Goal: Task Accomplishment & Management: Manage account settings

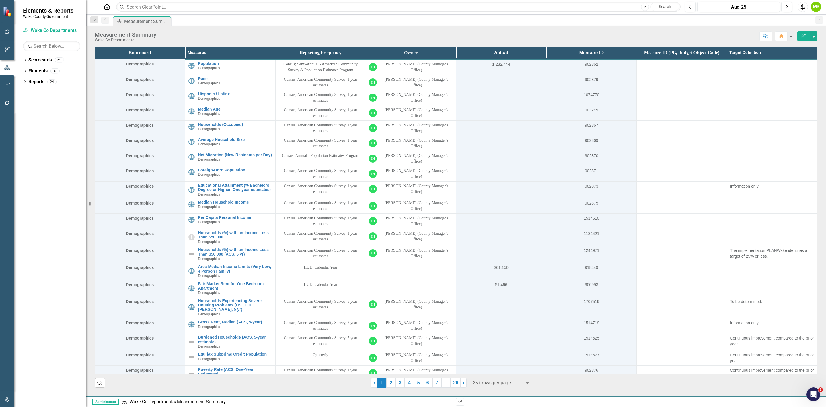
click at [24, 60] on icon "Dropdown" at bounding box center [25, 60] width 4 height 3
click at [26, 81] on icon "Dropdown" at bounding box center [28, 81] width 4 height 3
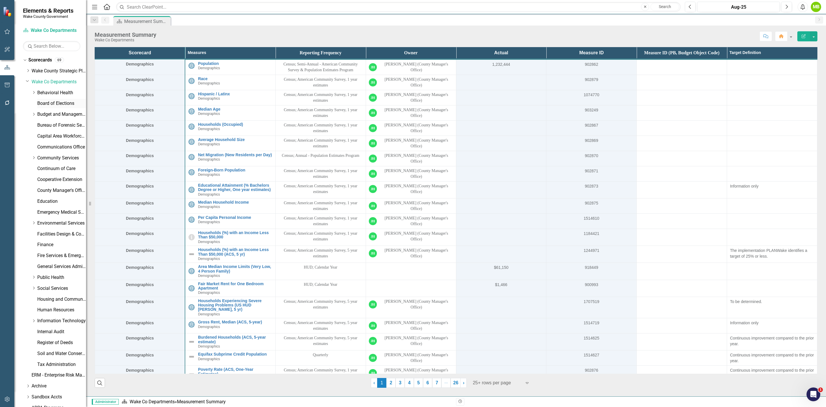
click at [57, 102] on link "Board of Elections" at bounding box center [61, 103] width 49 height 7
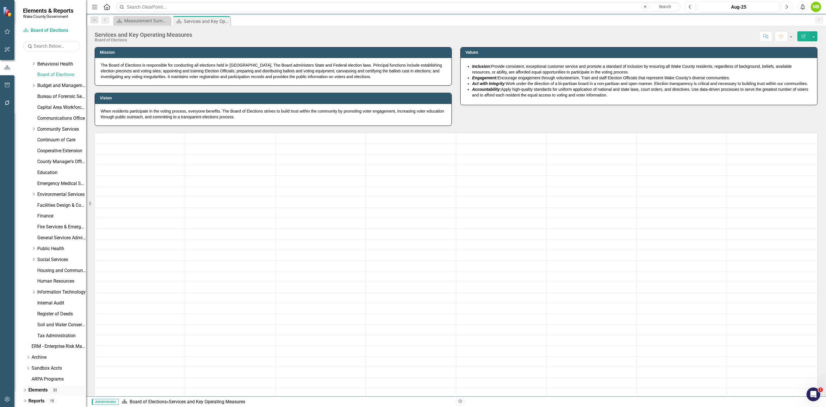
click at [24, 389] on icon "Dropdown" at bounding box center [25, 390] width 4 height 3
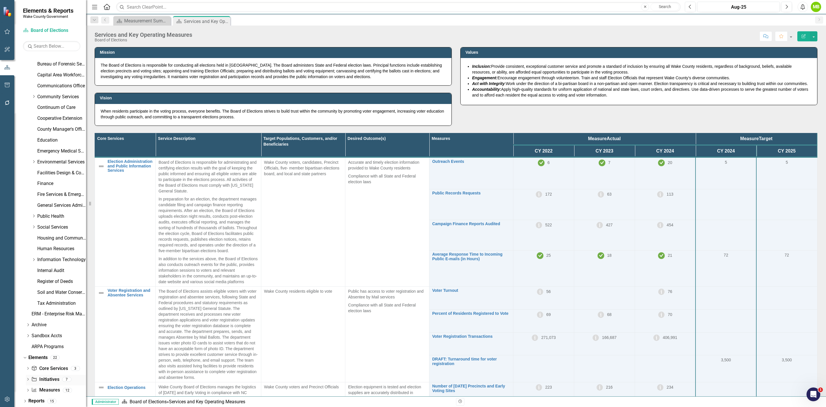
click at [48, 381] on link "Initiative Initiatives" at bounding box center [45, 379] width 28 height 7
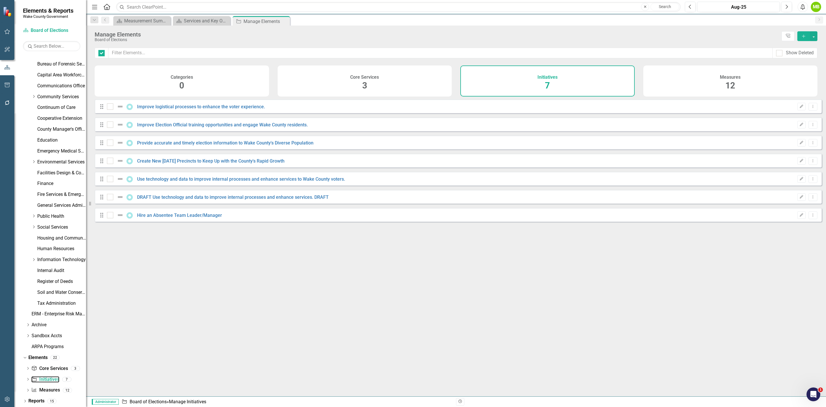
checkbox input "false"
click at [219, 109] on link "Improve logistical processes to enhance the voter experience." at bounding box center [201, 106] width 128 height 5
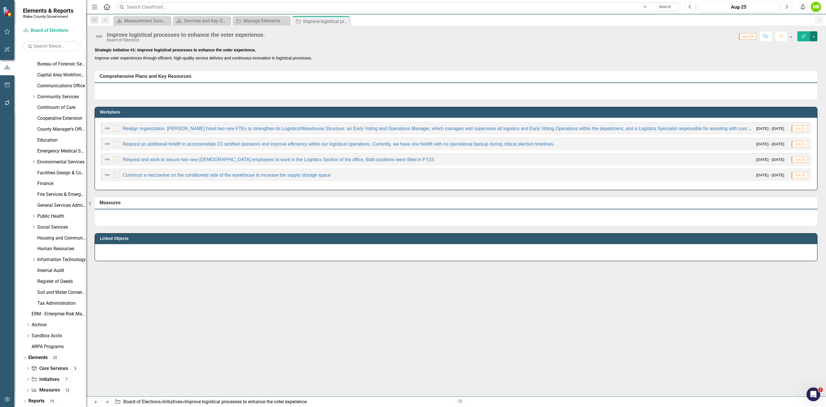
click at [816, 39] on button "button" at bounding box center [813, 36] width 7 height 10
click at [411, 88] on div at bounding box center [456, 91] width 723 height 17
click at [116, 128] on input "checkbox" at bounding box center [116, 127] width 4 height 4
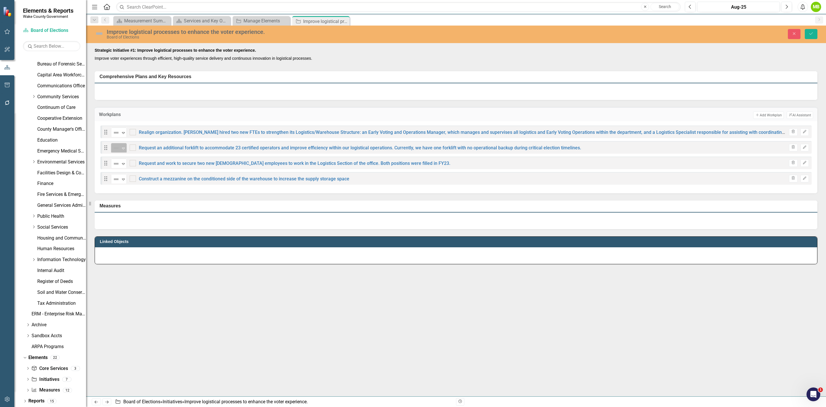
checkbox input "true"
click at [120, 144] on div "Not Defined" at bounding box center [116, 148] width 9 height 8
click at [238, 96] on div at bounding box center [456, 91] width 723 height 17
click at [132, 147] on input "checkbox" at bounding box center [132, 146] width 4 height 4
checkbox input "true"
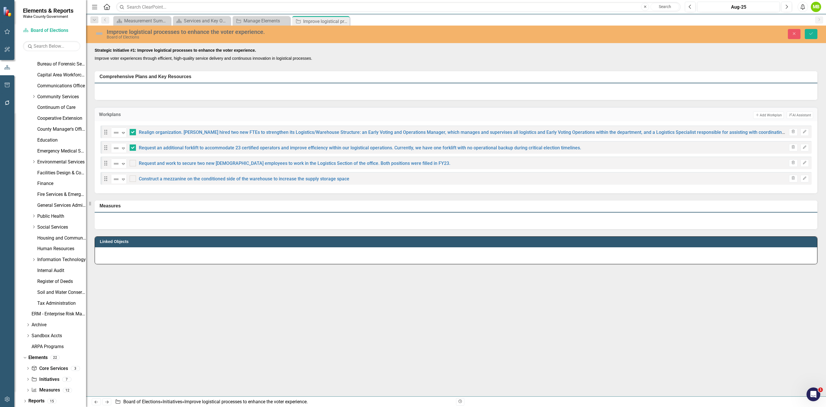
drag, startPoint x: 133, startPoint y: 162, endPoint x: 135, endPoint y: 170, distance: 7.8
click at [134, 162] on div at bounding box center [133, 163] width 6 height 6
click at [133, 162] on input "checkbox" at bounding box center [132, 162] width 4 height 4
checkbox input "true"
click at [133, 178] on div at bounding box center [133, 178] width 6 height 6
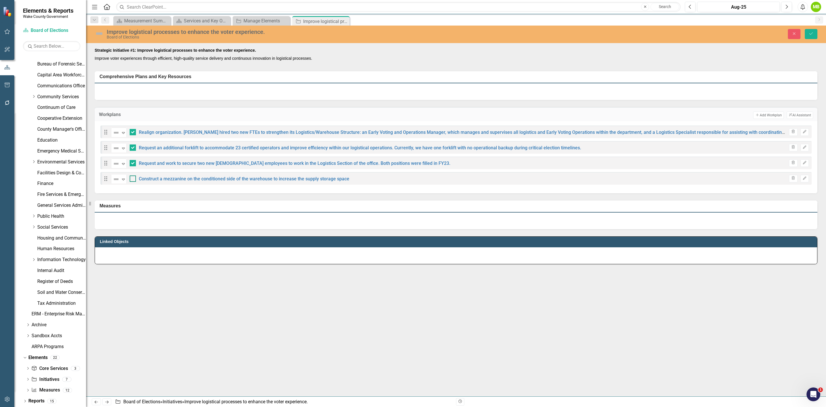
click at [133, 178] on input "checkbox" at bounding box center [132, 177] width 4 height 4
checkbox input "true"
click at [811, 34] on icon "Save" at bounding box center [811, 34] width 5 height 4
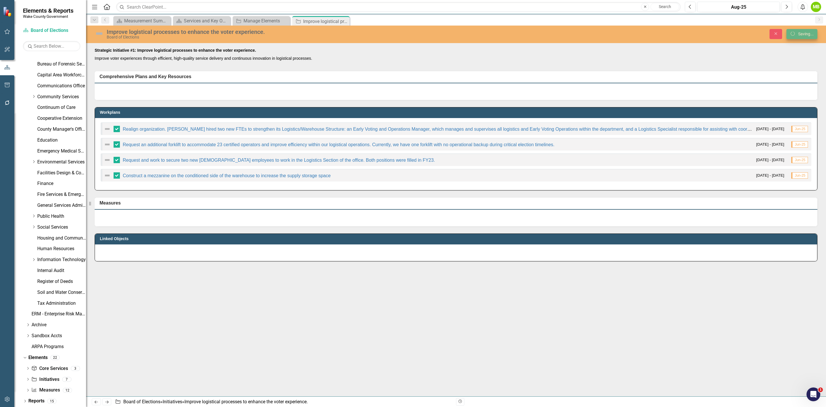
checkbox input "false"
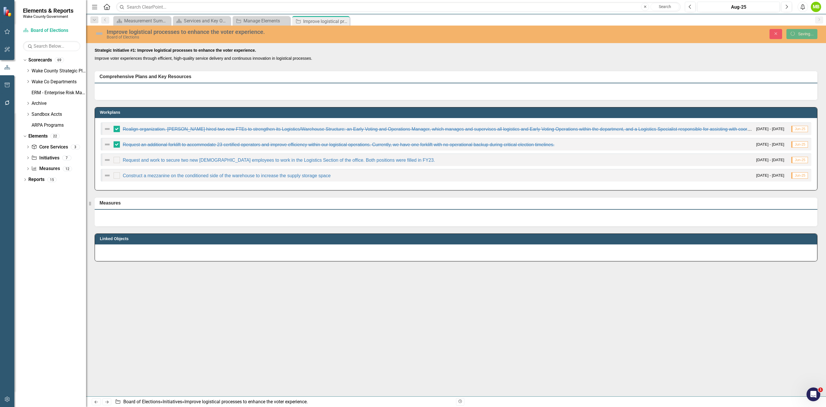
checkbox input "true"
checkbox input "false"
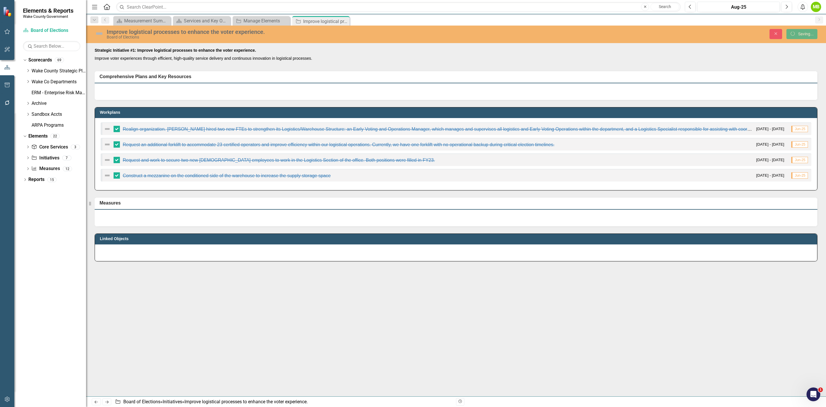
checkbox input "false"
checkbox input "true"
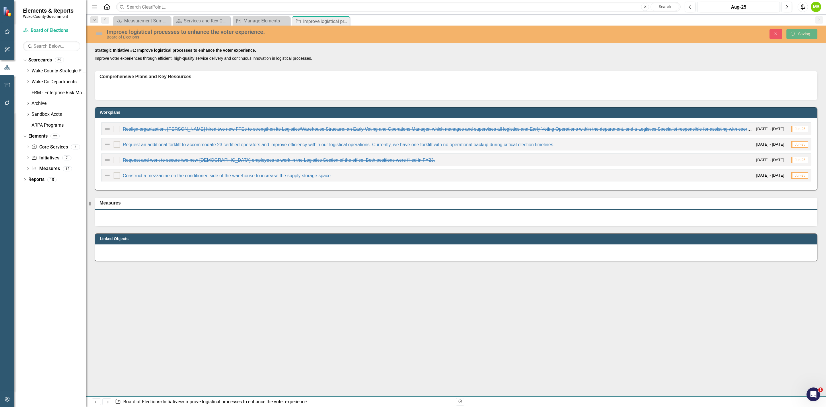
checkbox input "true"
checkbox input "false"
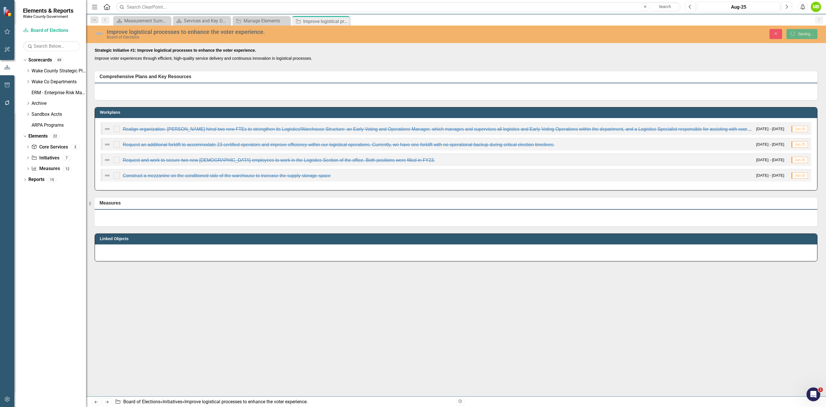
checkbox input "false"
checkbox input "true"
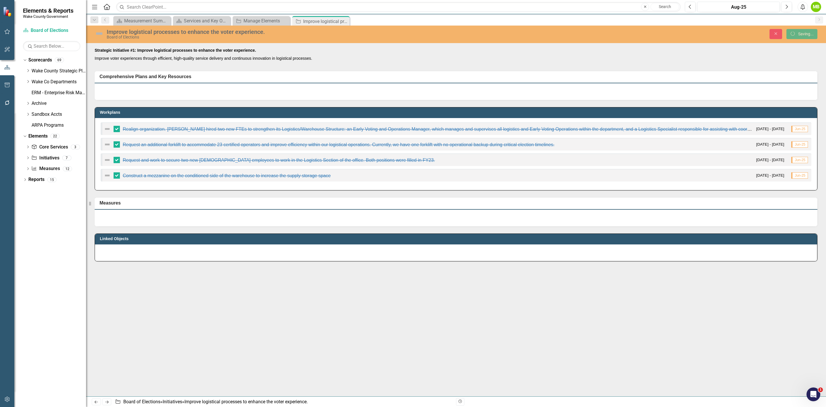
checkbox input "false"
checkbox input "true"
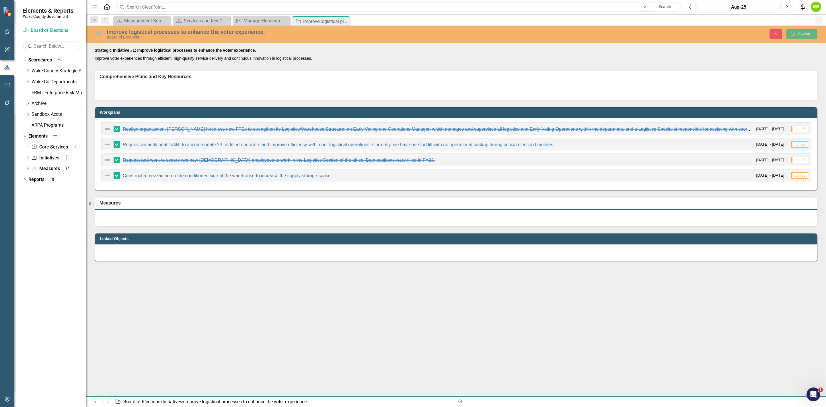
checkbox input "true"
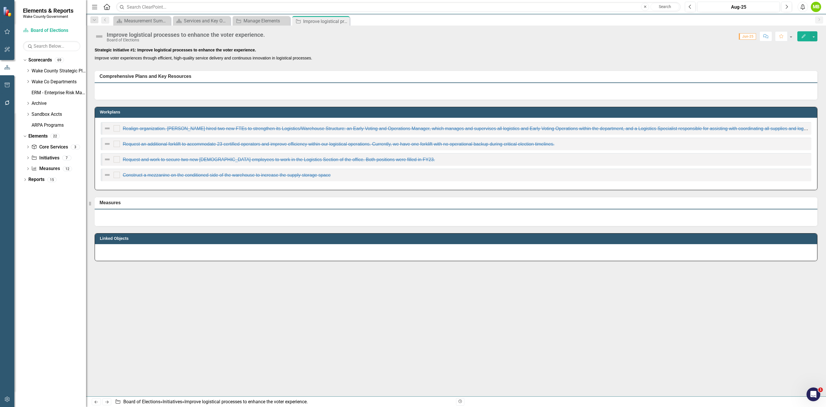
click at [120, 128] on div at bounding box center [117, 128] width 6 height 6
click at [117, 128] on input "checkbox" at bounding box center [116, 127] width 4 height 4
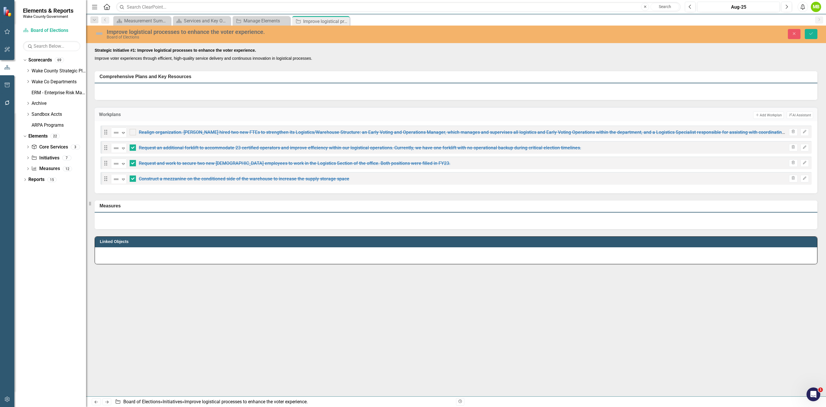
checkbox input "false"
checkbox input "true"
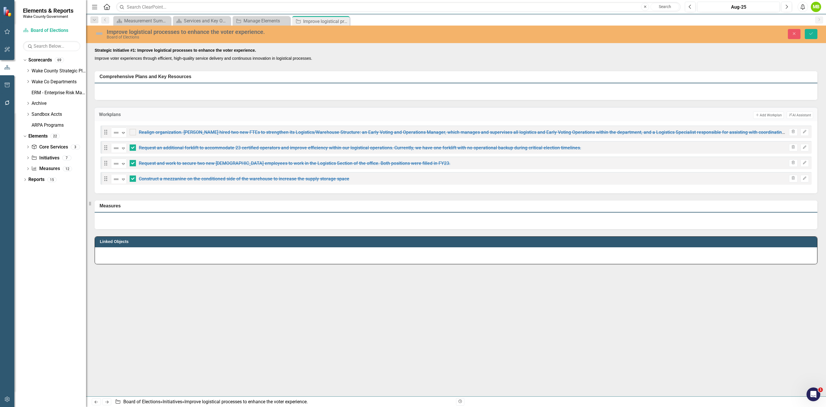
checkbox input "true"
click at [132, 131] on input "checkbox" at bounding box center [132, 131] width 4 height 4
checkbox input "false"
click at [133, 149] on div at bounding box center [133, 147] width 6 height 6
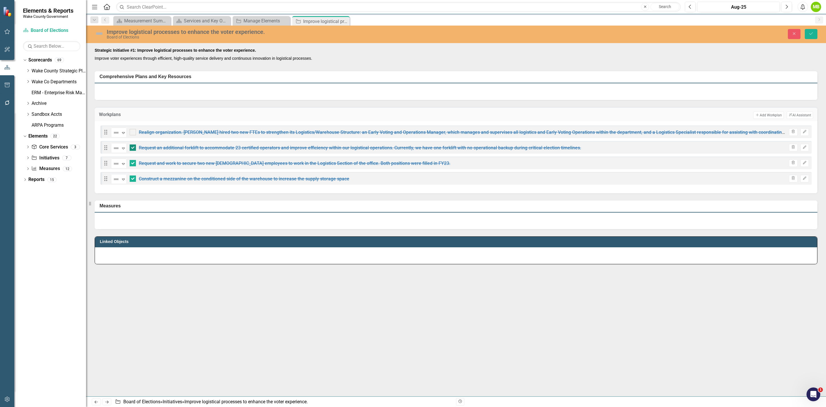
click at [133, 148] on input "checkbox" at bounding box center [132, 146] width 4 height 4
checkbox input "false"
click at [133, 163] on input "checkbox" at bounding box center [132, 162] width 4 height 4
checkbox input "false"
click at [133, 177] on input "checkbox" at bounding box center [132, 177] width 4 height 4
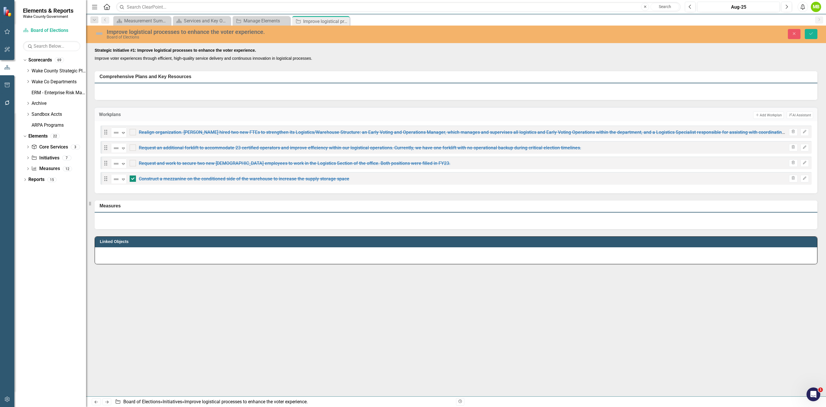
checkbox input "false"
click at [790, 30] on button "Close" at bounding box center [794, 34] width 13 height 10
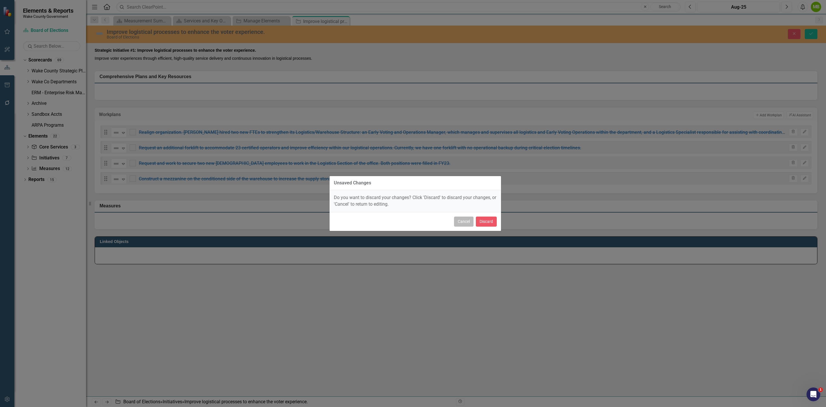
click at [461, 220] on button "Cancel" at bounding box center [464, 221] width 20 height 10
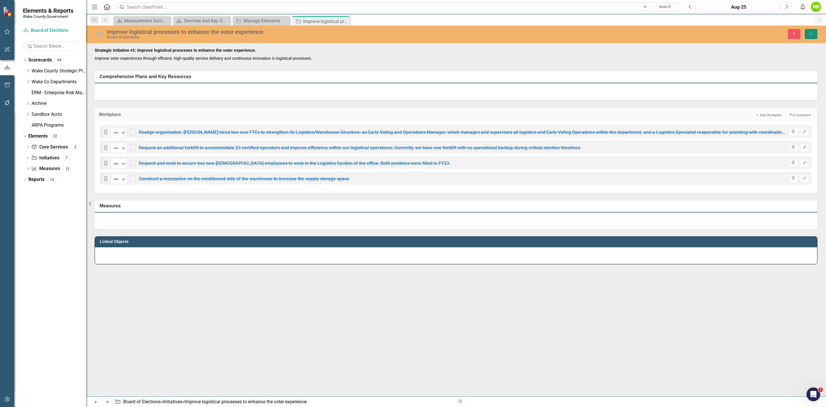
click at [812, 34] on icon "Save" at bounding box center [811, 34] width 5 height 4
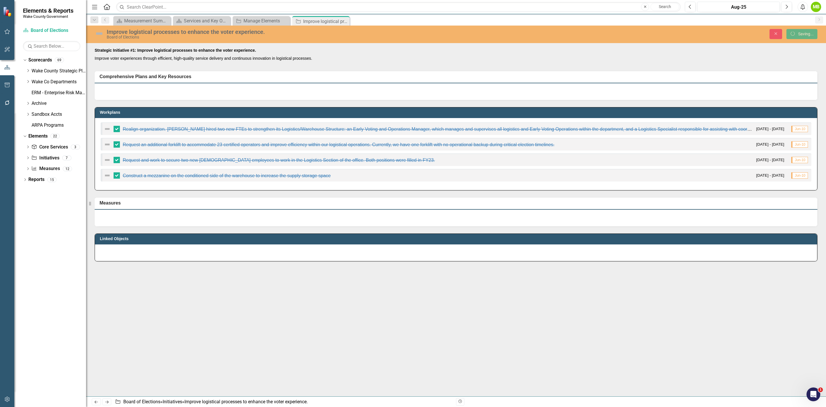
checkbox input "false"
checkbox input "true"
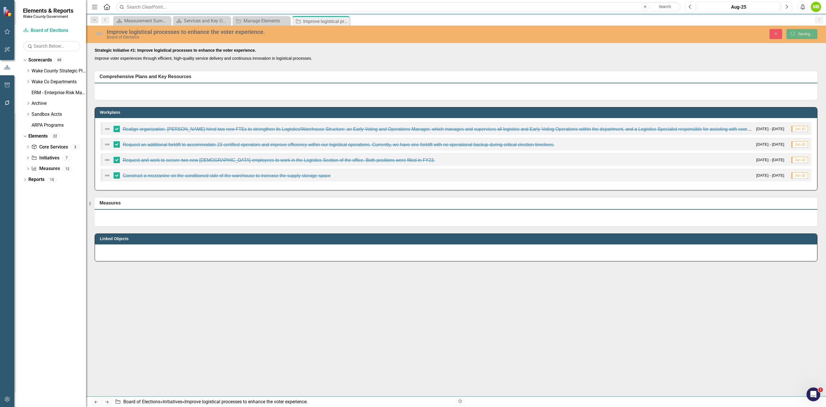
checkbox input "true"
checkbox input "false"
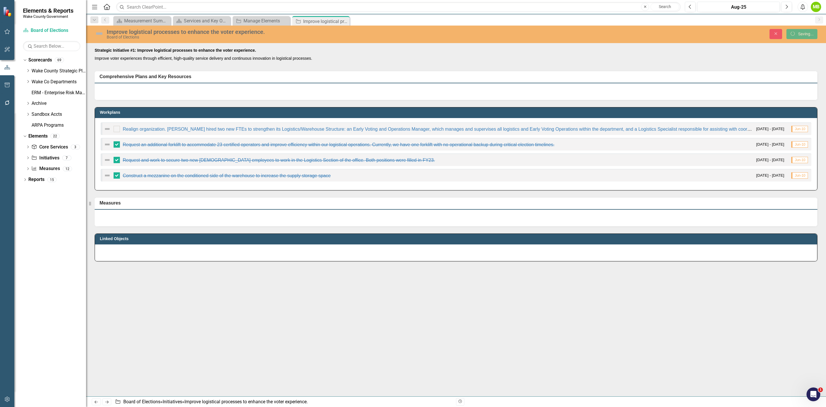
checkbox input "false"
checkbox input "true"
checkbox input "false"
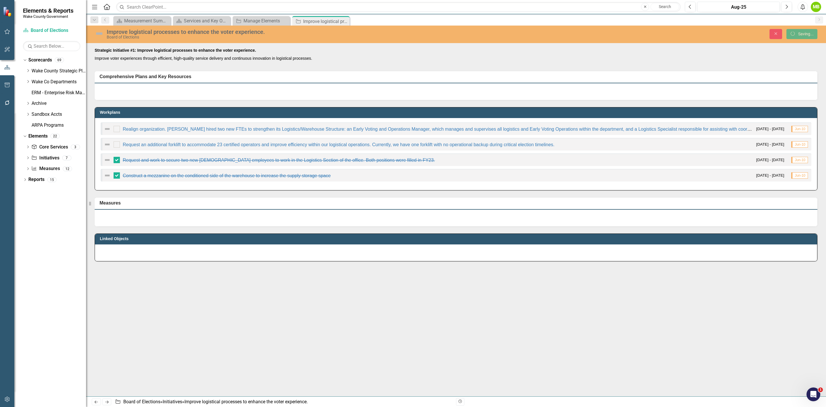
checkbox input "false"
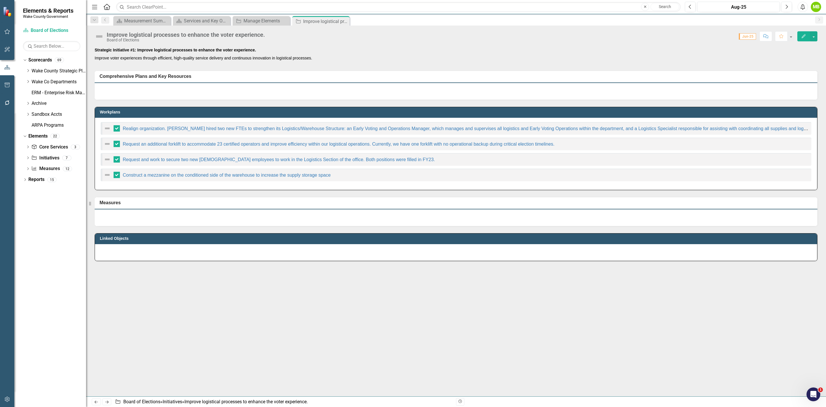
checkbox input "false"
click at [817, 37] on button "button" at bounding box center [813, 36] width 7 height 10
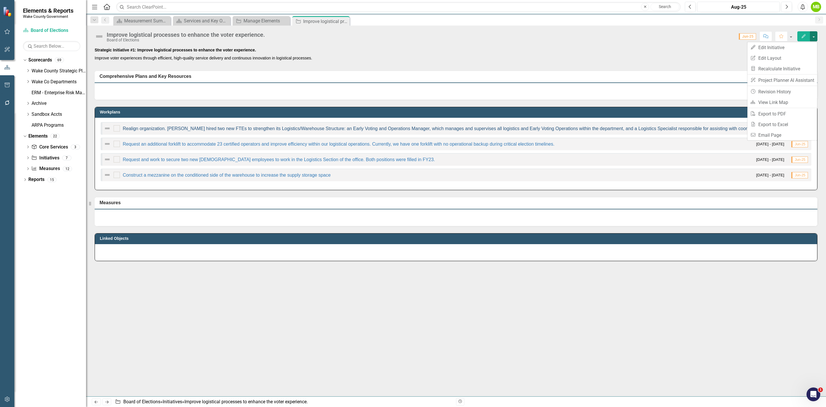
click at [380, 129] on link "Realign organization. [PERSON_NAME] hired two new FTEs to strengthen its Logist…" at bounding box center [606, 128] width 967 height 5
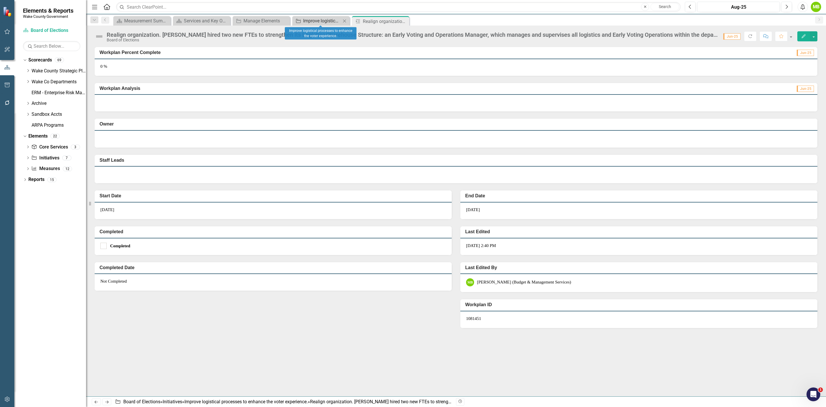
click at [329, 22] on div "Improve logistical processes to enhance the voter experience." at bounding box center [322, 20] width 38 height 7
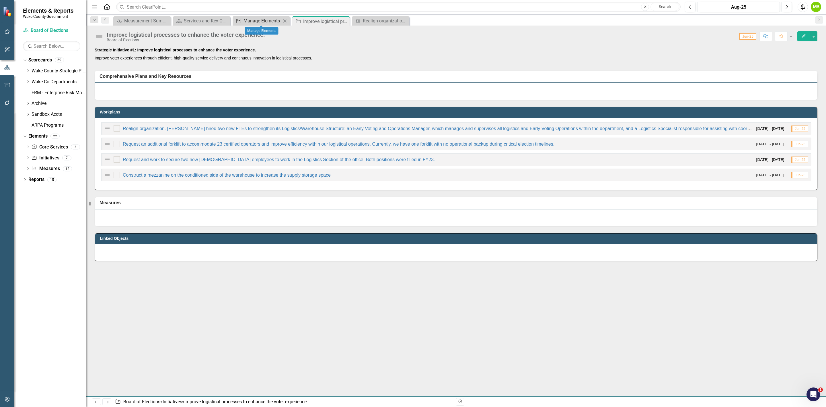
click at [257, 22] on div "Manage Elements" at bounding box center [263, 20] width 38 height 7
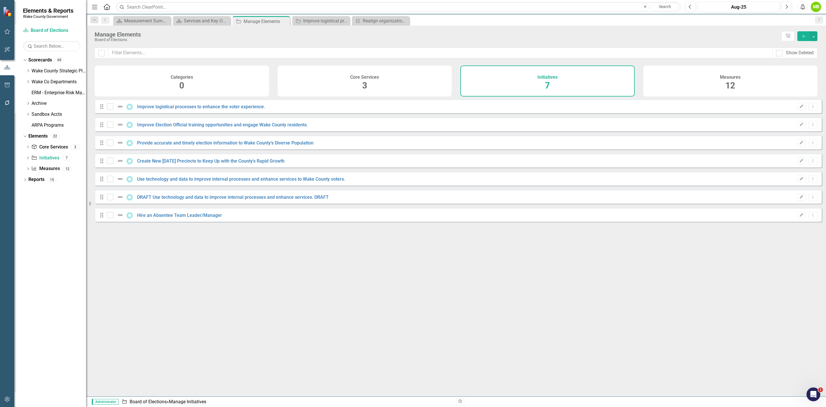
checkbox input "false"
click at [155, 109] on link "Improve logistical processes to enhance the voter experience." at bounding box center [201, 106] width 128 height 5
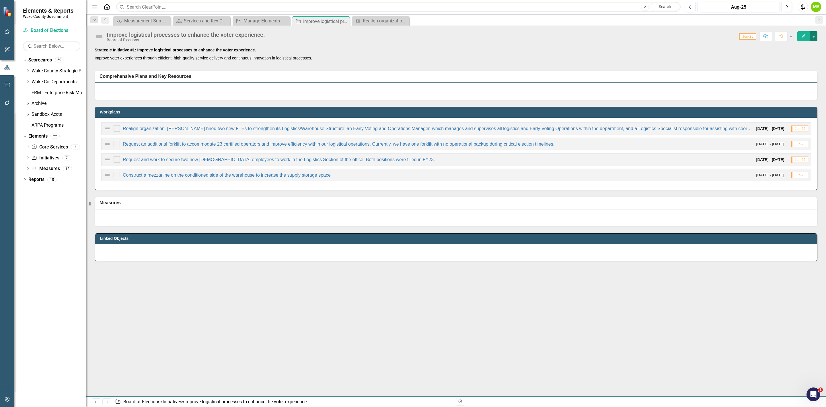
click at [813, 36] on button "button" at bounding box center [813, 36] width 7 height 10
click at [455, 83] on div at bounding box center [456, 91] width 723 height 17
click at [116, 129] on input "checkbox" at bounding box center [116, 127] width 4 height 4
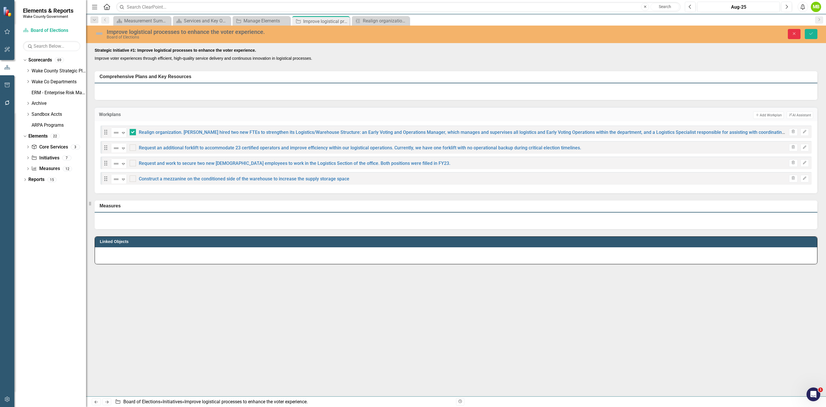
click at [791, 32] on button "Close" at bounding box center [794, 34] width 13 height 10
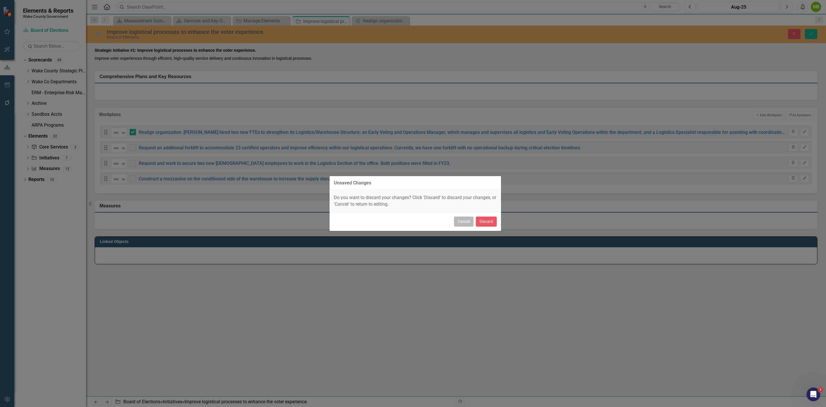
click at [466, 217] on button "Cancel" at bounding box center [464, 221] width 20 height 10
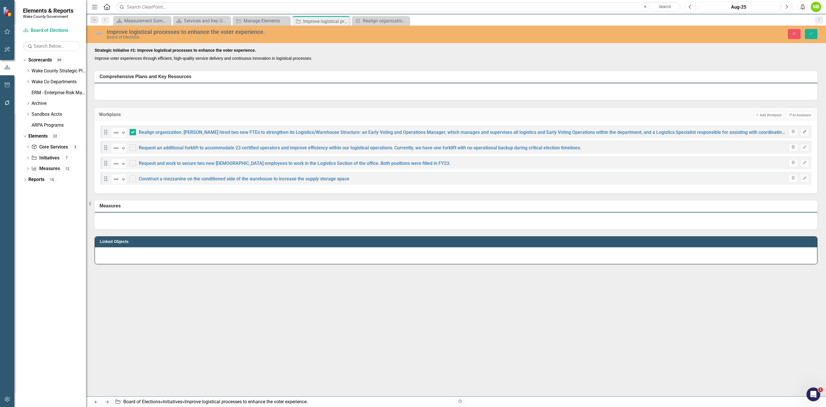
click at [806, 131] on icon "Edit" at bounding box center [805, 131] width 4 height 3
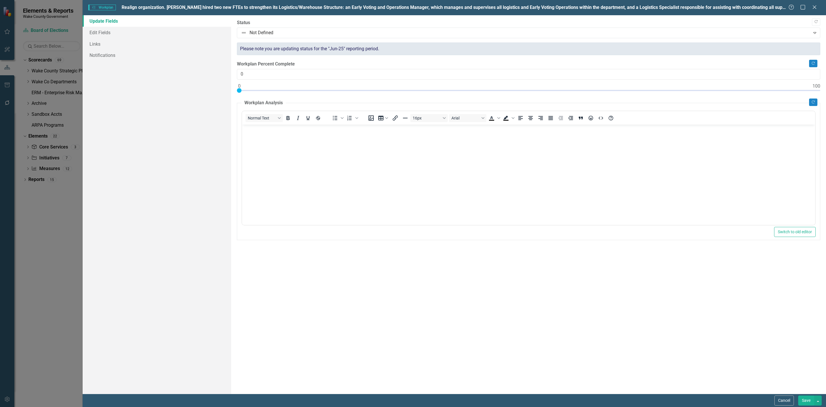
click at [778, 396] on button "Cancel" at bounding box center [785, 400] width 20 height 10
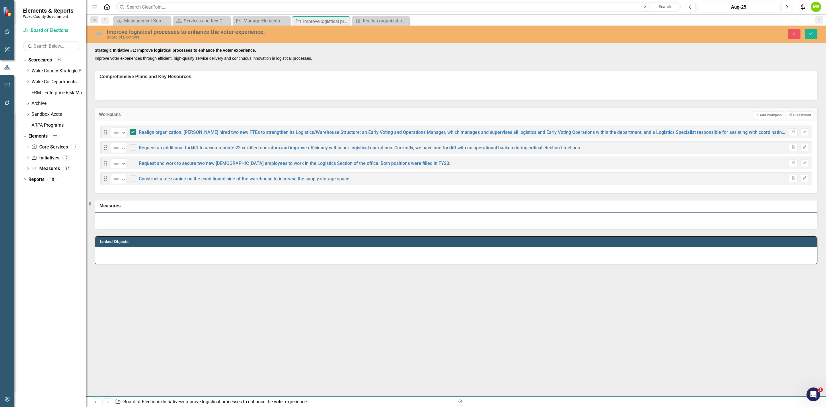
click at [133, 130] on input "checkbox" at bounding box center [132, 131] width 4 height 4
checkbox input "false"
click at [201, 107] on div "Workplans Add Add Workplan ClearPoint AI AI Assistant" at bounding box center [456, 114] width 723 height 14
click at [795, 33] on icon "button" at bounding box center [794, 33] width 3 height 3
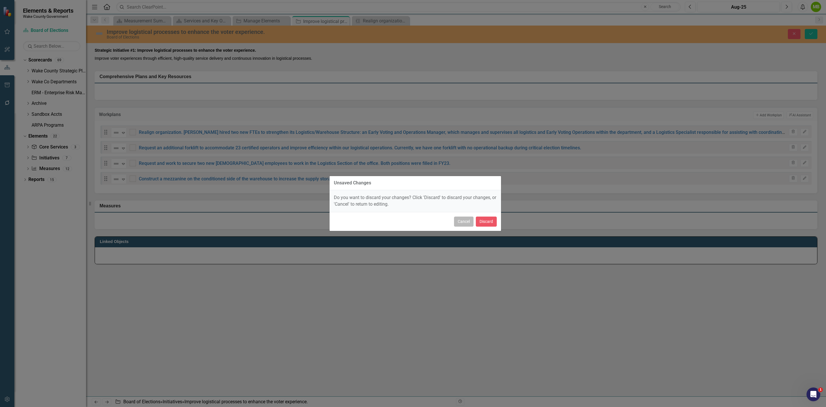
click at [462, 221] on button "Cancel" at bounding box center [464, 221] width 20 height 10
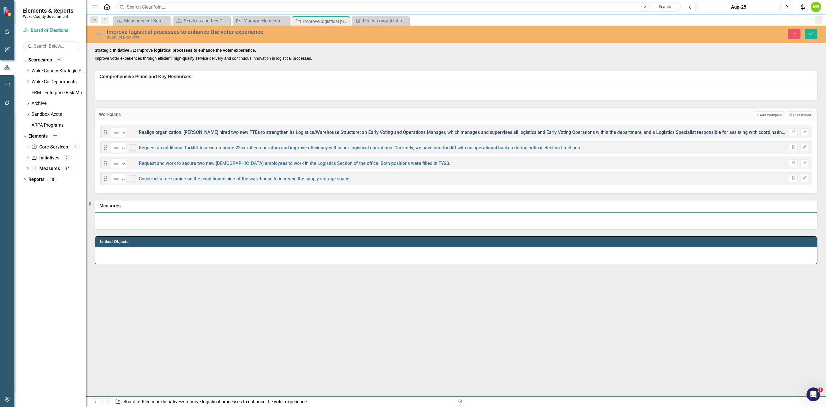
click at [431, 132] on link "Realign organization. [PERSON_NAME] hired two new FTEs to strengthen its Logist…" at bounding box center [627, 131] width 976 height 5
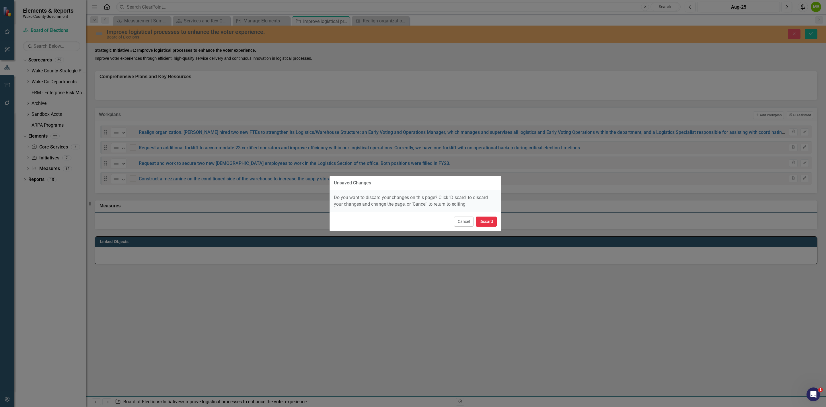
click at [487, 221] on button "Discard" at bounding box center [486, 221] width 21 height 10
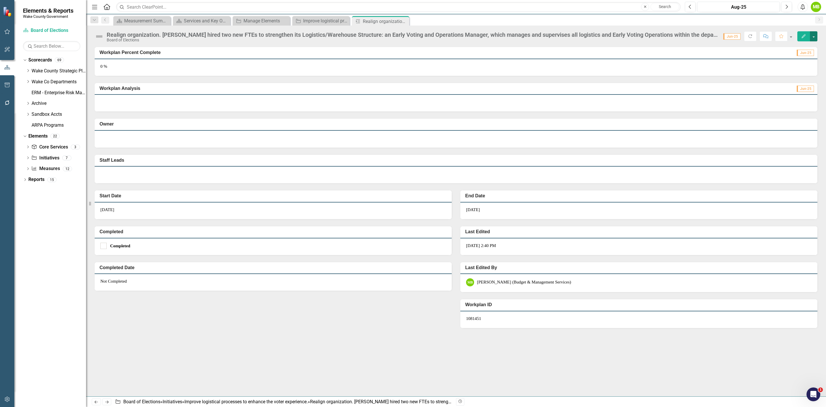
click at [815, 37] on button "button" at bounding box center [813, 36] width 7 height 10
click at [802, 46] on link "Edit Edit Workplan" at bounding box center [794, 47] width 46 height 11
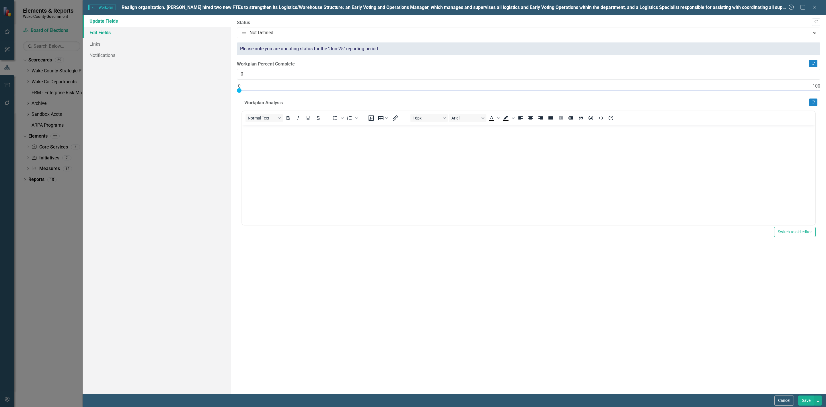
click at [133, 34] on link "Edit Fields" at bounding box center [157, 32] width 149 height 11
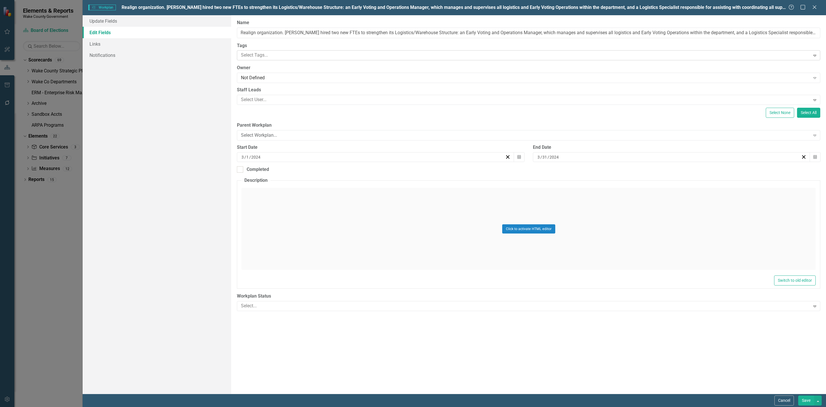
click at [261, 55] on div at bounding box center [524, 55] width 571 height 8
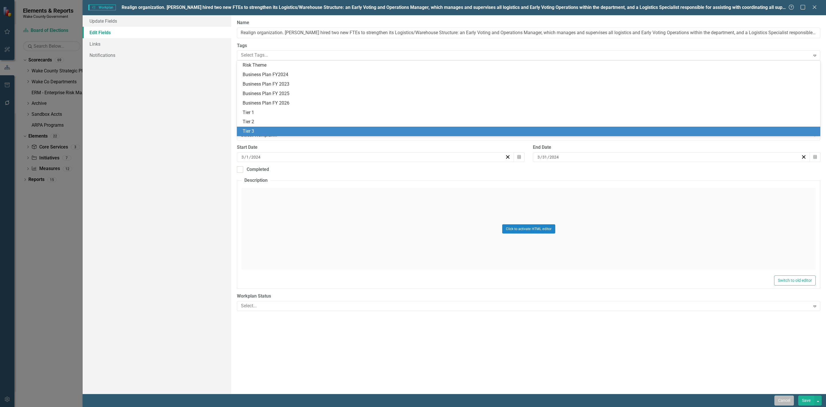
click at [781, 401] on button "Cancel" at bounding box center [785, 400] width 20 height 10
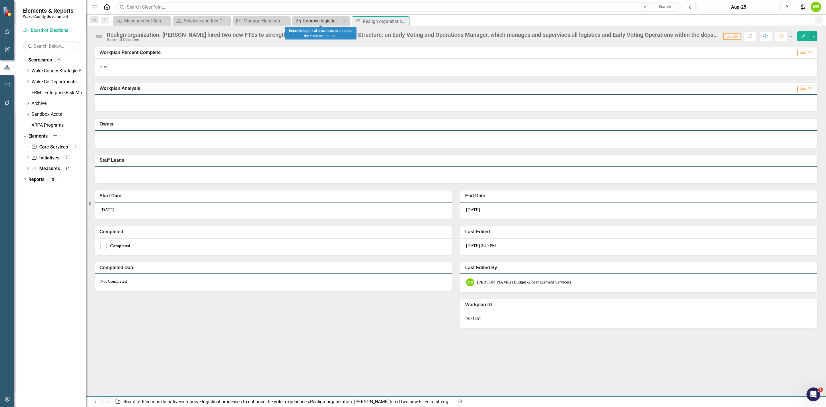
click at [306, 18] on div "Improve logistical processes to enhance the voter experience." at bounding box center [322, 20] width 38 height 7
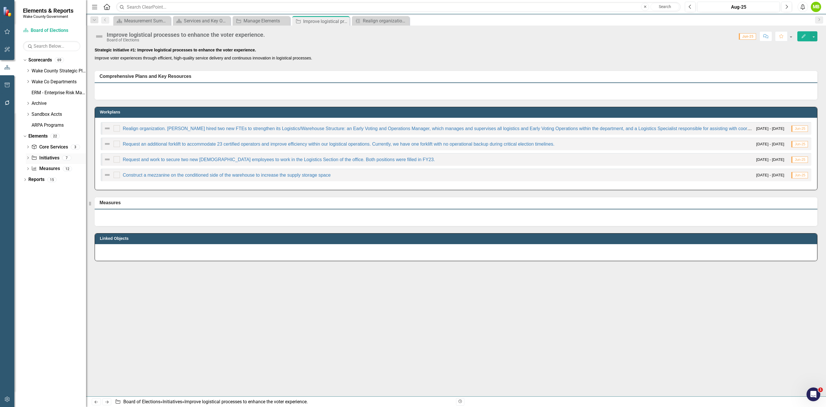
click at [48, 159] on link "Initiative Initiatives" at bounding box center [45, 158] width 28 height 7
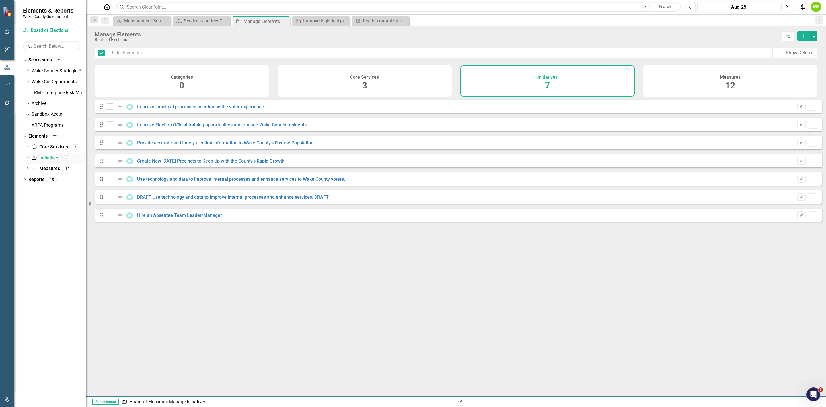
checkbox input "false"
click at [815, 34] on button "button" at bounding box center [813, 36] width 7 height 10
drag, startPoint x: 329, startPoint y: 269, endPoint x: 303, endPoint y: 257, distance: 28.8
click at [327, 269] on div "Looks like you don't have any Initiatives set up yet. Why don't you add an Init…" at bounding box center [458, 240] width 727 height 282
click at [30, 157] on icon "Dropdown" at bounding box center [28, 158] width 4 height 3
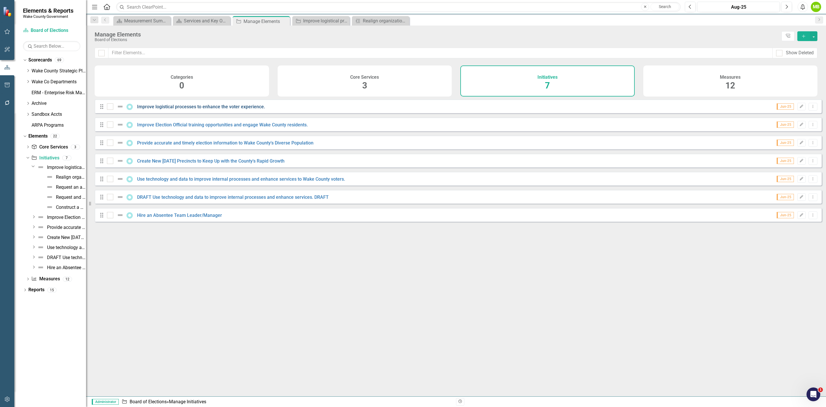
click at [234, 109] on link "Improve logistical processes to enhance the voter experience." at bounding box center [201, 106] width 128 height 5
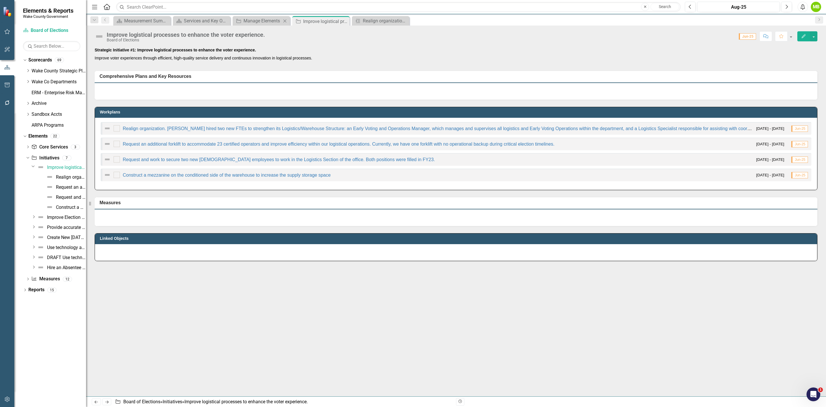
click at [281, 18] on div "Close" at bounding box center [284, 20] width 7 height 7
click at [198, 21] on div "Services and Key Operating Measures" at bounding box center [203, 20] width 38 height 7
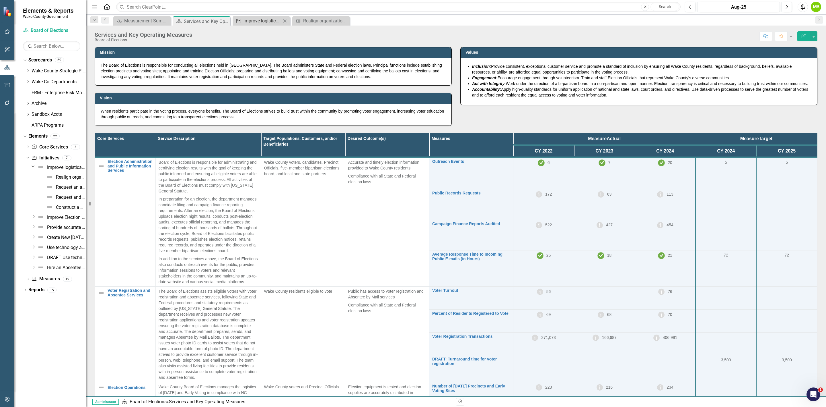
click at [269, 22] on div "Improve logistical processes to enhance the voter experience." at bounding box center [263, 20] width 38 height 7
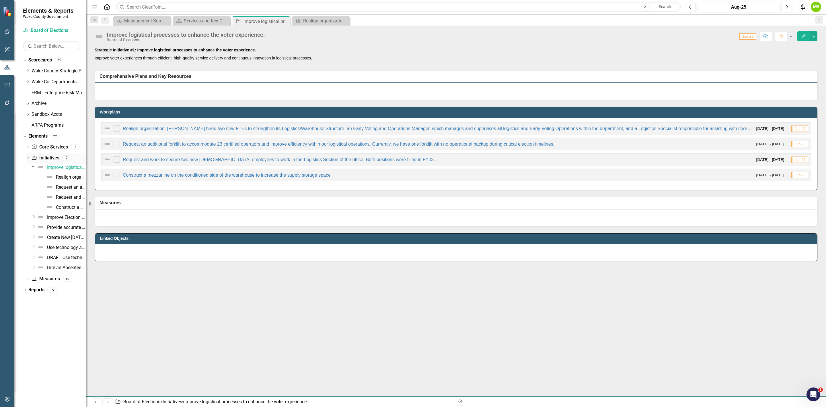
click at [54, 156] on link "Initiative Initiatives" at bounding box center [45, 158] width 28 height 7
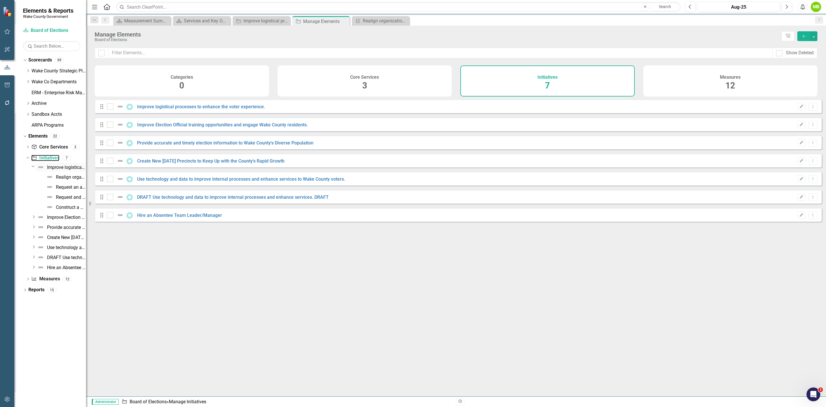
checkbox input "false"
click at [111, 110] on div at bounding box center [110, 106] width 6 height 6
click at [111, 107] on input "checkbox" at bounding box center [109, 105] width 4 height 4
checkbox input "true"
drag, startPoint x: 111, startPoint y: 129, endPoint x: 113, endPoint y: 141, distance: 11.6
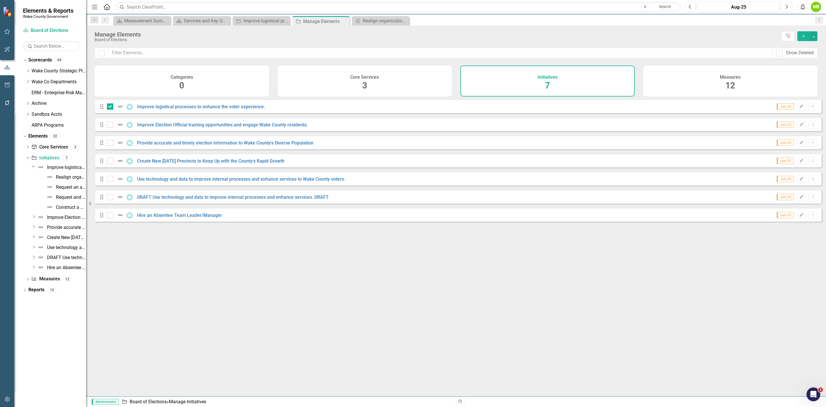
click at [111, 128] on div at bounding box center [110, 124] width 6 height 6
click at [111, 125] on input "checkbox" at bounding box center [109, 123] width 4 height 4
checkbox input "true"
click at [112, 146] on div at bounding box center [110, 142] width 6 height 6
click at [111, 143] on input "checkbox" at bounding box center [109, 141] width 4 height 4
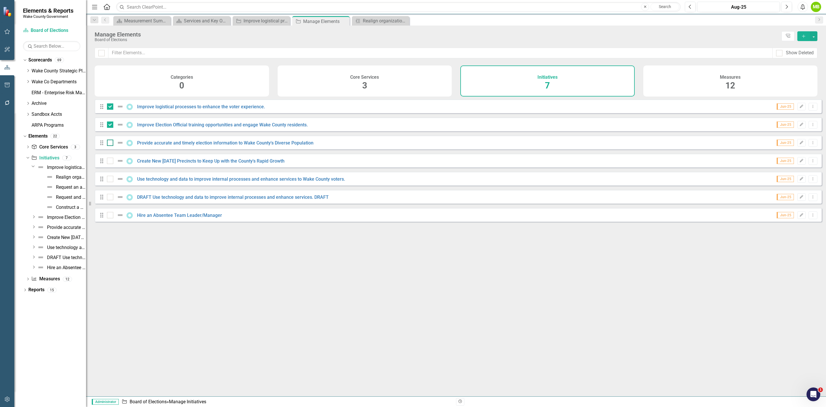
checkbox input "true"
click at [812, 36] on button "button" at bounding box center [813, 36] width 7 height 10
click at [806, 65] on link "Edit Multiple Edit Multiple" at bounding box center [794, 68] width 45 height 11
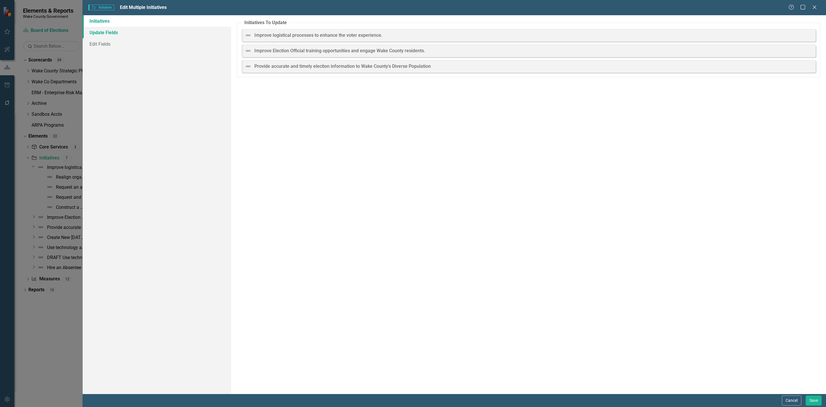
click at [142, 30] on link "Update Fields" at bounding box center [157, 32] width 149 height 11
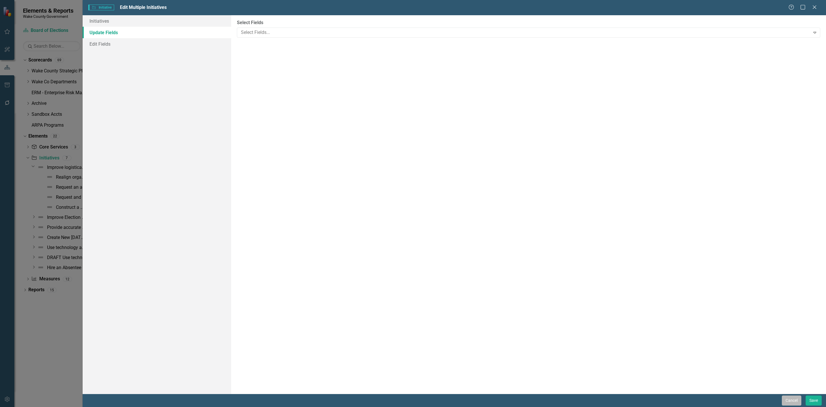
click at [787, 395] on button "Cancel" at bounding box center [792, 400] width 20 height 10
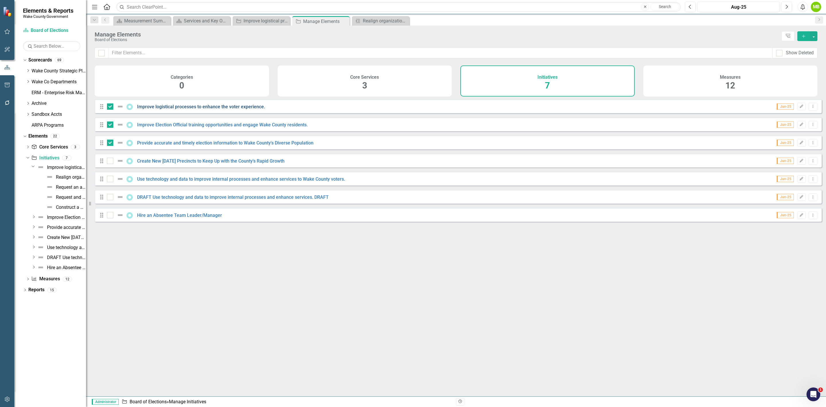
click at [217, 109] on link "Improve logistical processes to enhance the voter experience." at bounding box center [201, 106] width 128 height 5
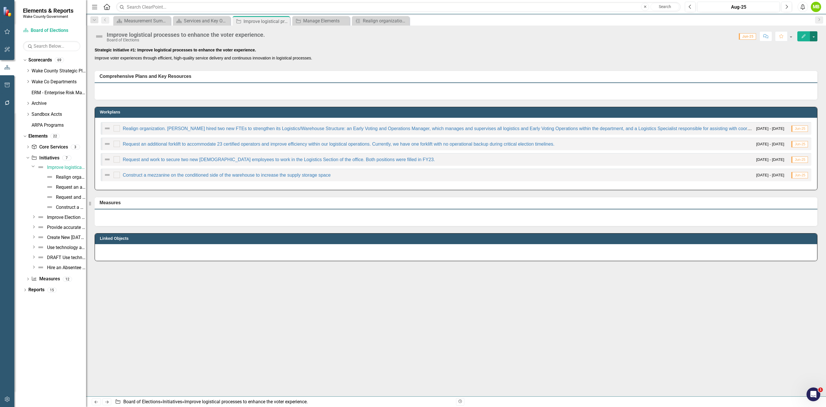
click at [813, 37] on button "button" at bounding box center [813, 36] width 7 height 10
drag, startPoint x: 547, startPoint y: 265, endPoint x: 549, endPoint y: 180, distance: 85.2
click at [547, 263] on div "Strategic Initiative #1: Improve logistical processes to enhance the voter expe…" at bounding box center [456, 153] width 740 height 227
click at [574, 129] on link "Realign organization. [PERSON_NAME] hired two new FTEs to strengthen its Logist…" at bounding box center [606, 128] width 967 height 5
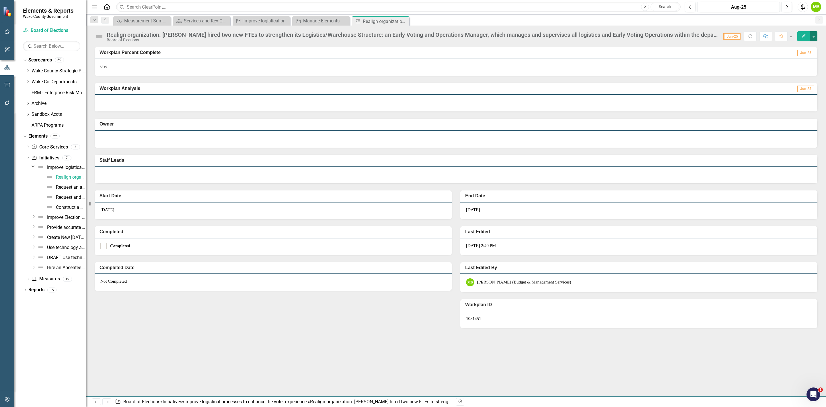
click at [812, 37] on button "button" at bounding box center [813, 36] width 7 height 10
click at [810, 45] on link "Edit Edit Workplan" at bounding box center [794, 47] width 46 height 11
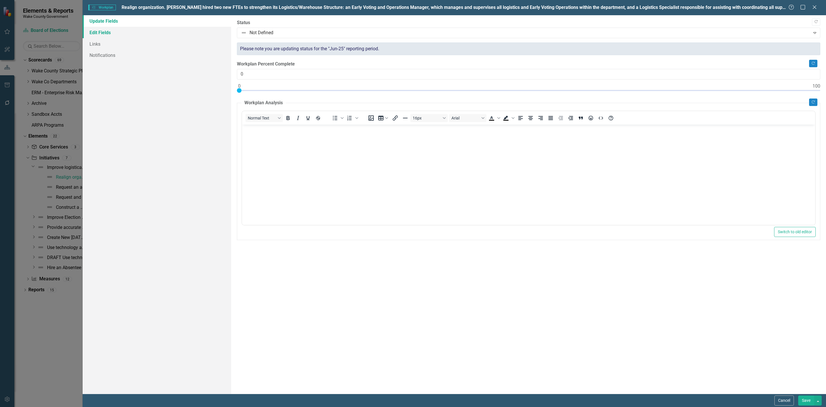
click at [203, 36] on link "Edit Fields" at bounding box center [157, 32] width 149 height 11
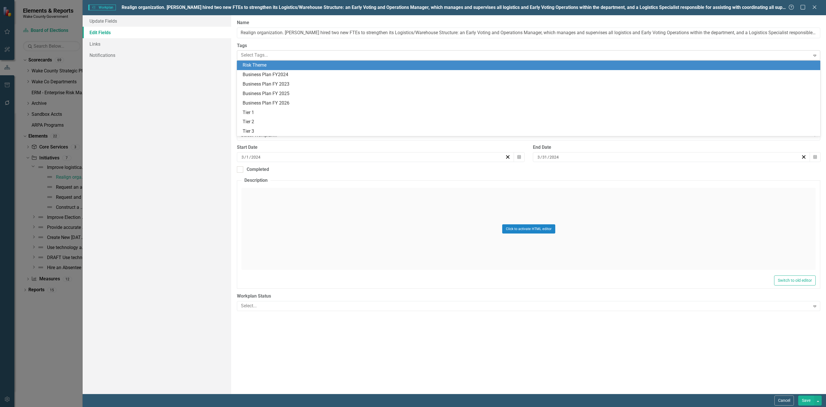
click at [285, 57] on div at bounding box center [524, 55] width 571 height 8
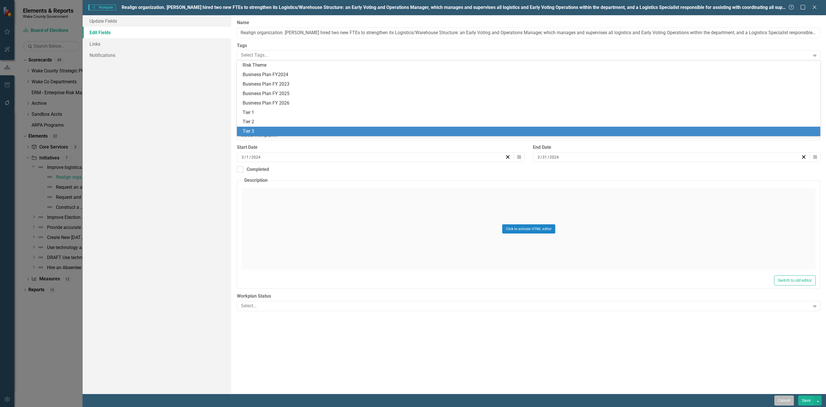
click at [777, 402] on button "Cancel" at bounding box center [785, 400] width 20 height 10
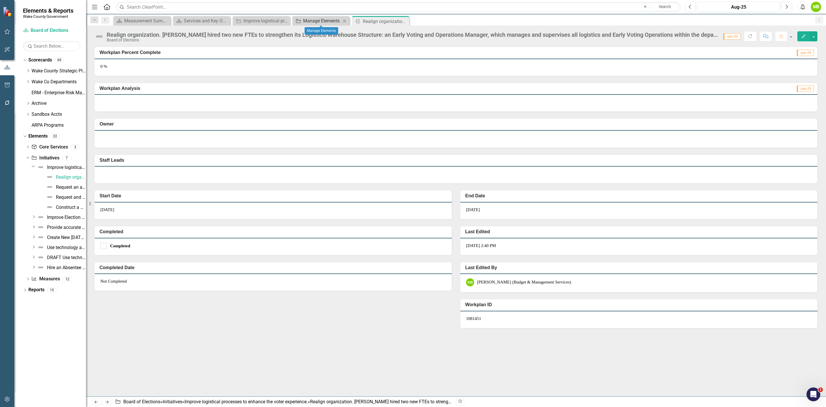
click at [323, 18] on div "Manage Elements" at bounding box center [322, 20] width 38 height 7
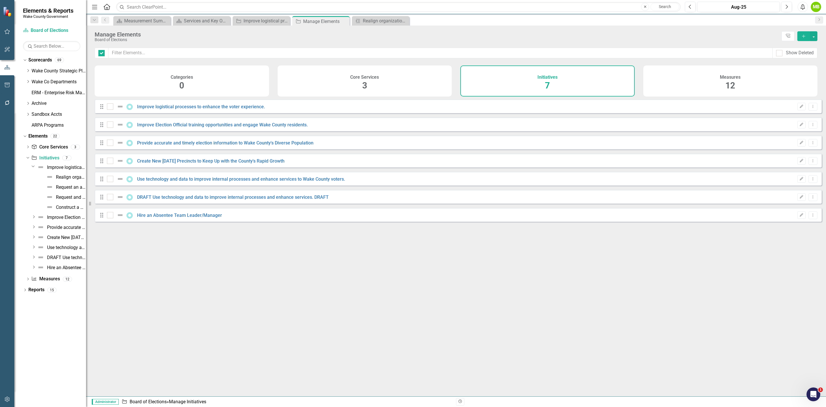
checkbox input "false"
